Goal: Navigation & Orientation: Find specific page/section

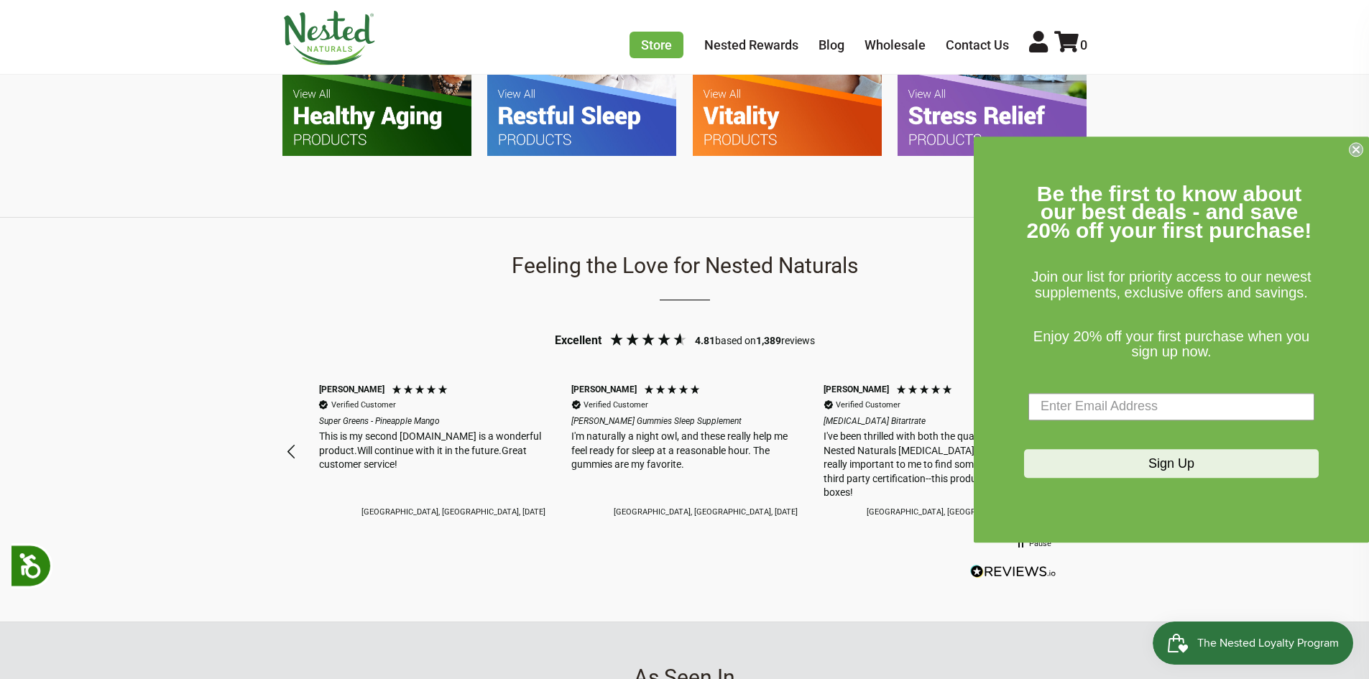
scroll to position [1150, 0]
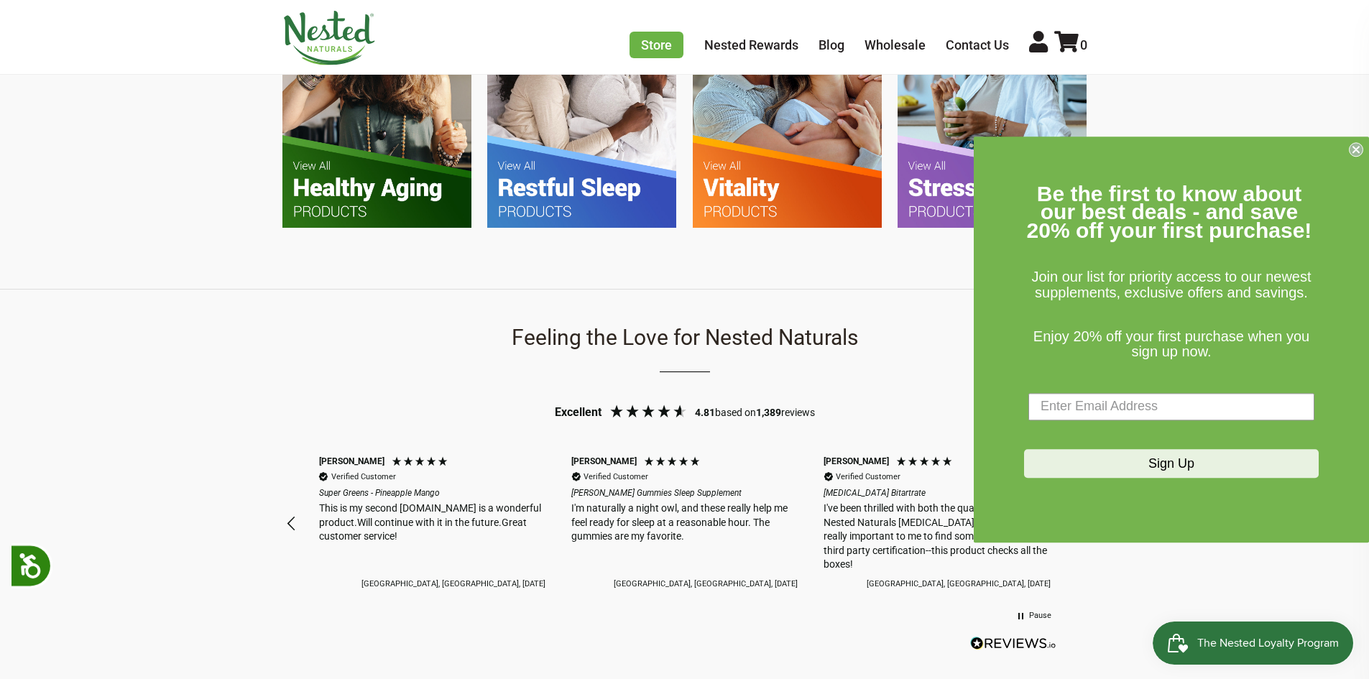
click at [824, 183] on img at bounding box center [787, 102] width 189 height 251
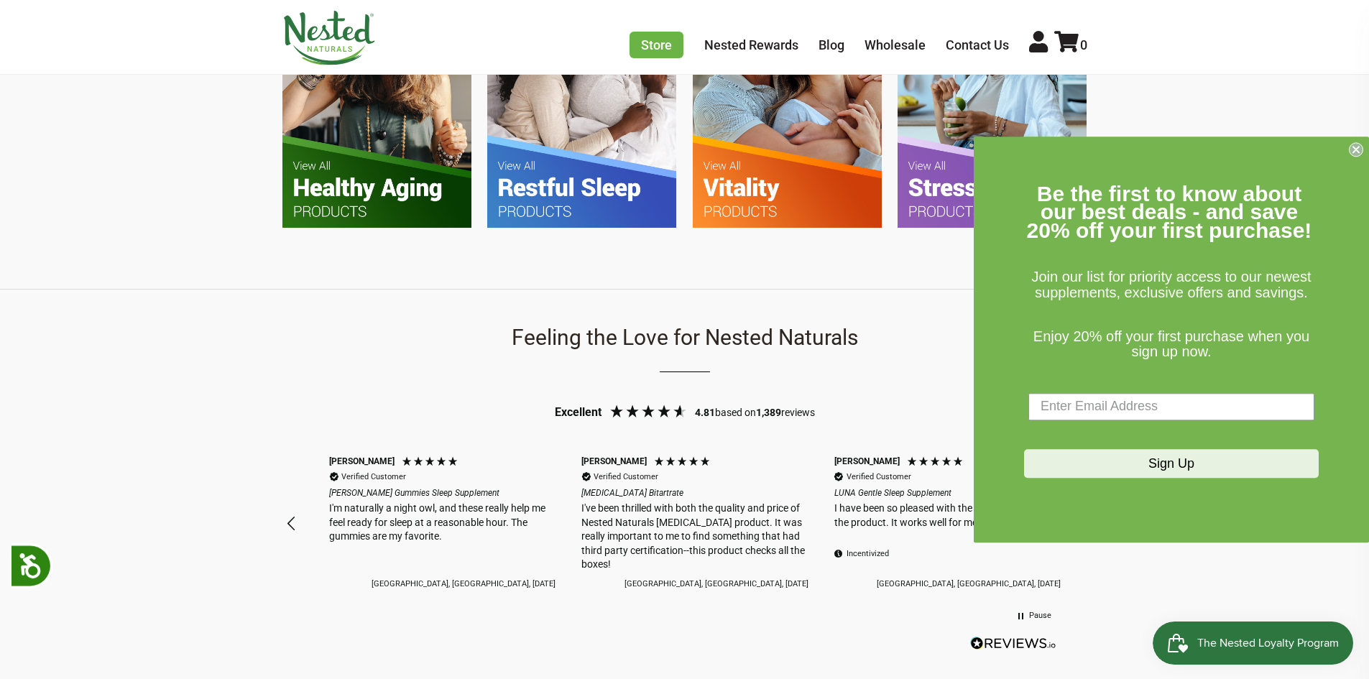
scroll to position [0, 505]
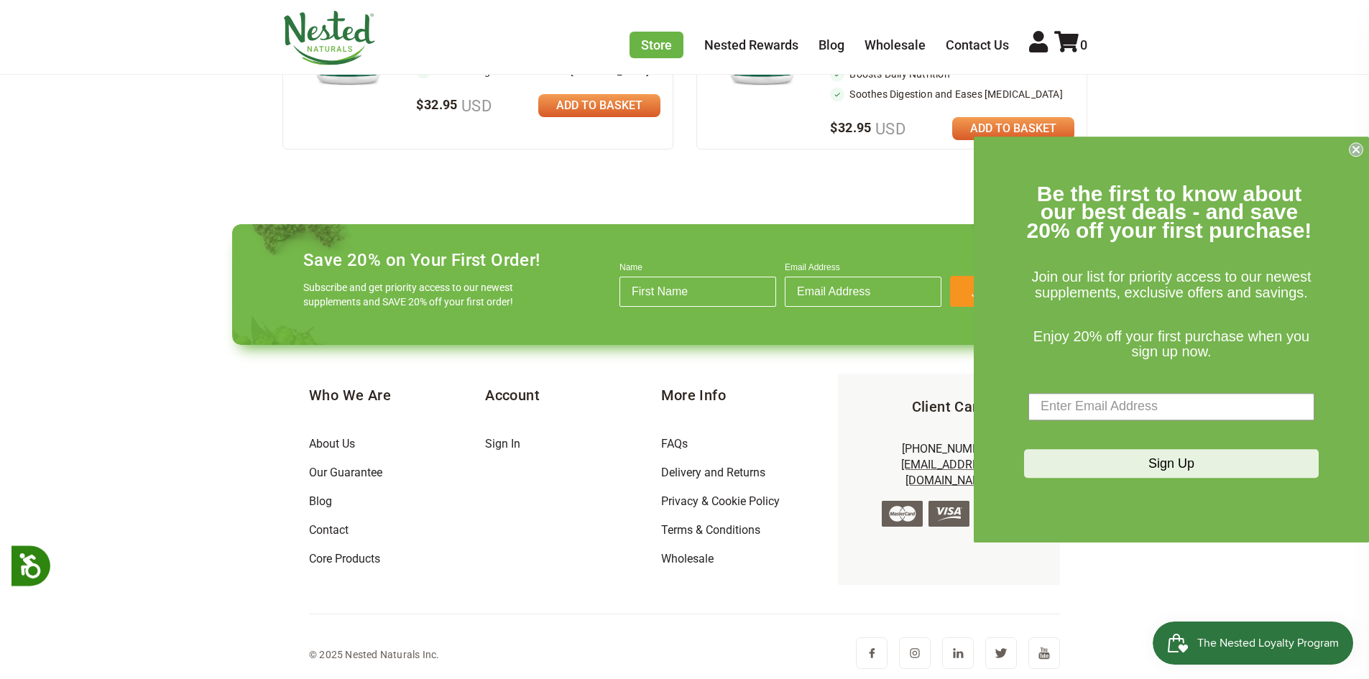
scroll to position [781, 0]
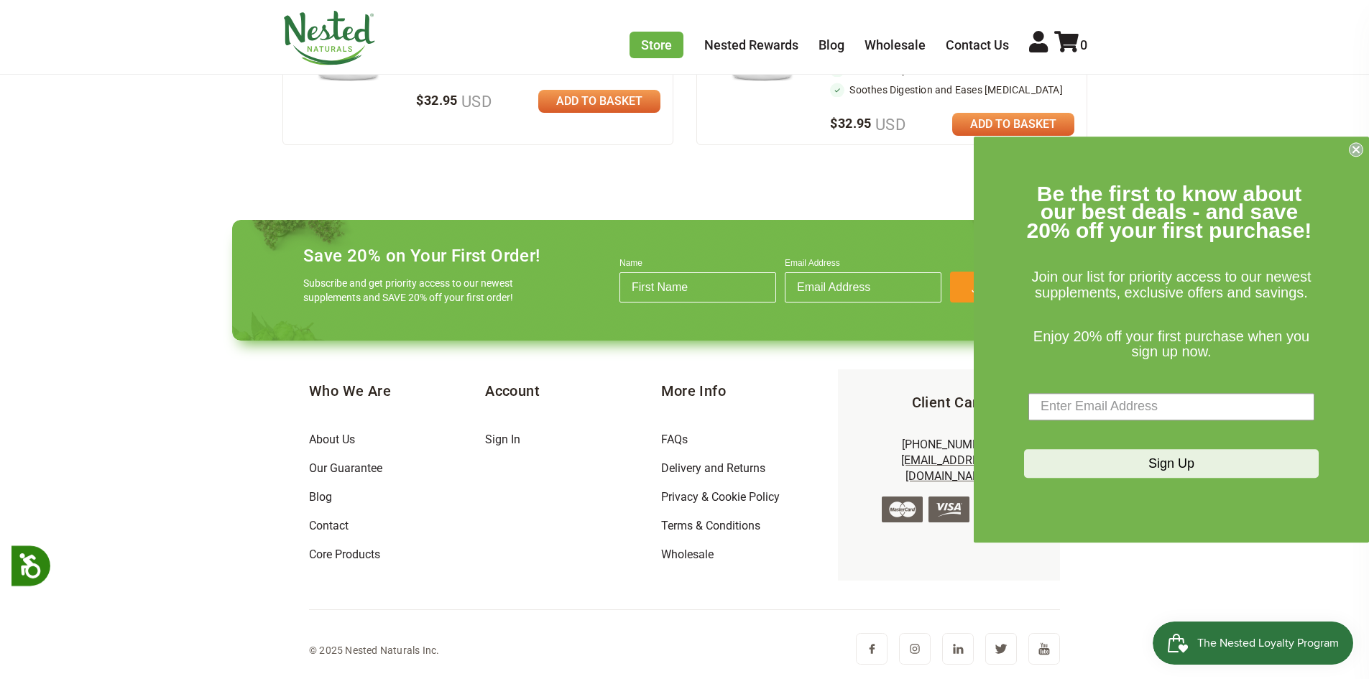
click at [1362, 147] on circle "Close dialog" at bounding box center [1357, 149] width 14 height 14
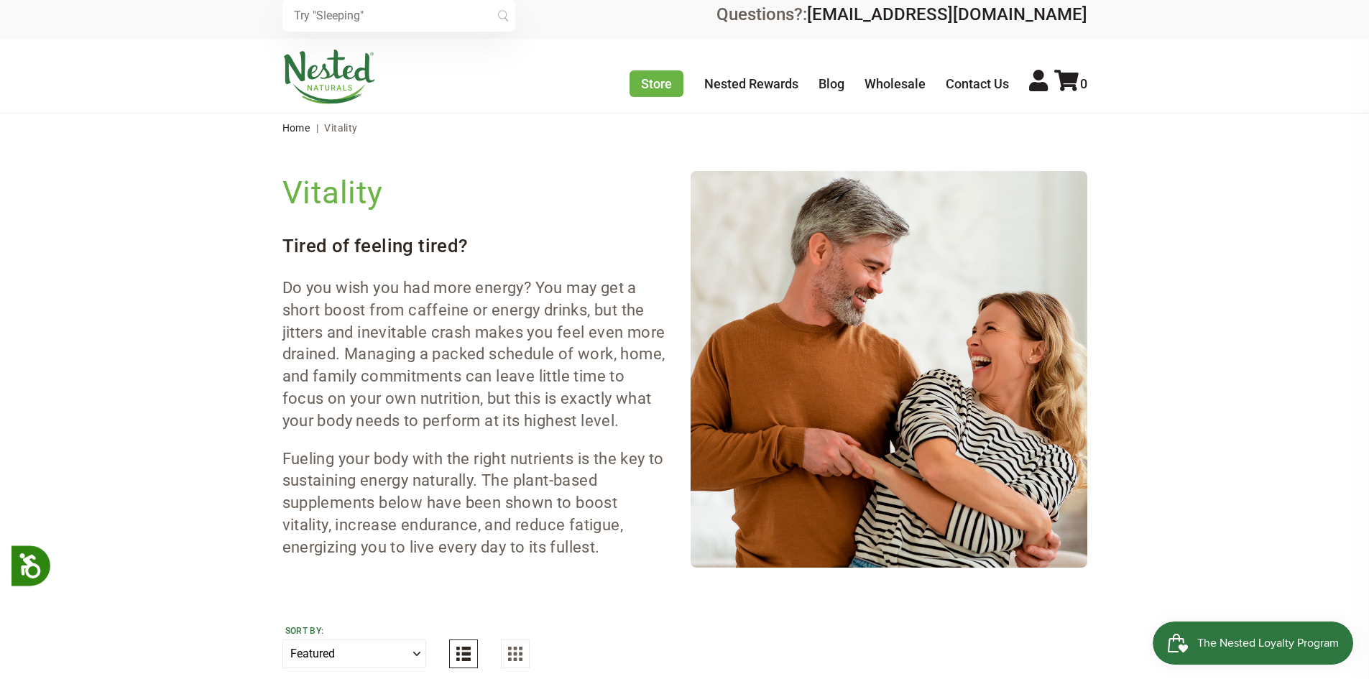
scroll to position [0, 0]
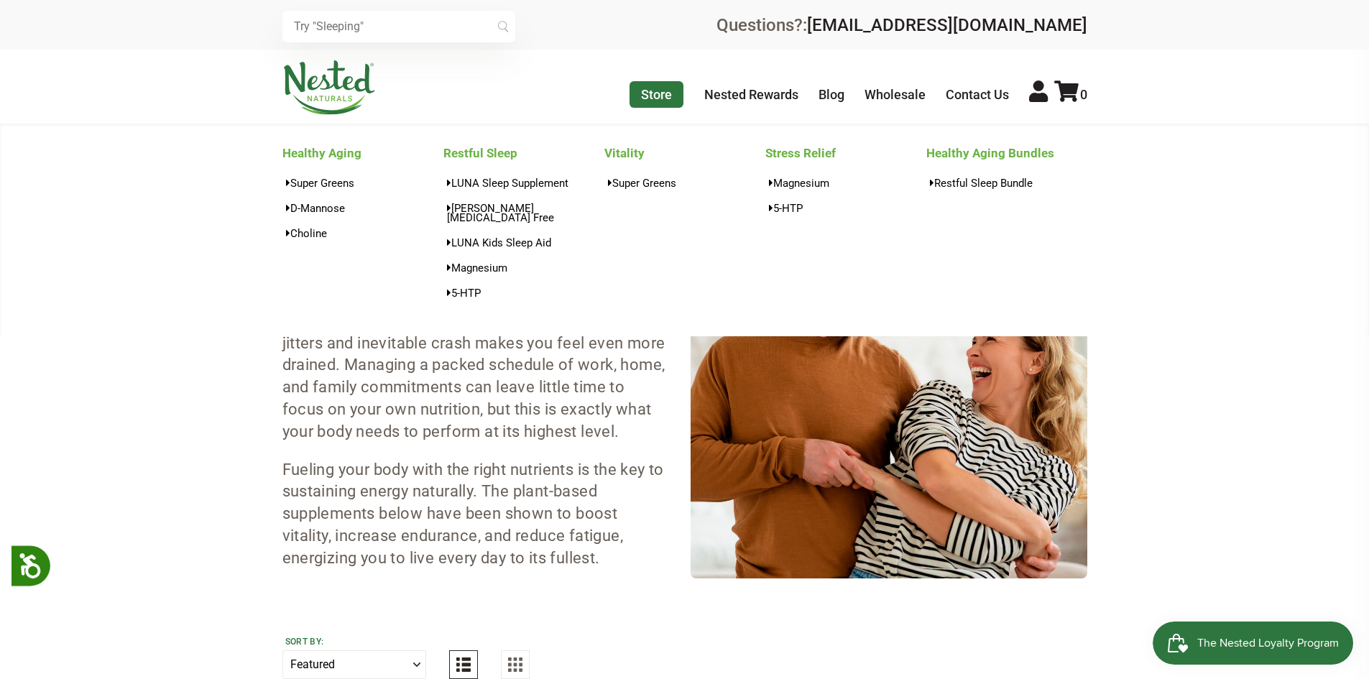
click at [654, 98] on link "Store" at bounding box center [657, 94] width 54 height 27
